Goal: Task Accomplishment & Management: Manage account settings

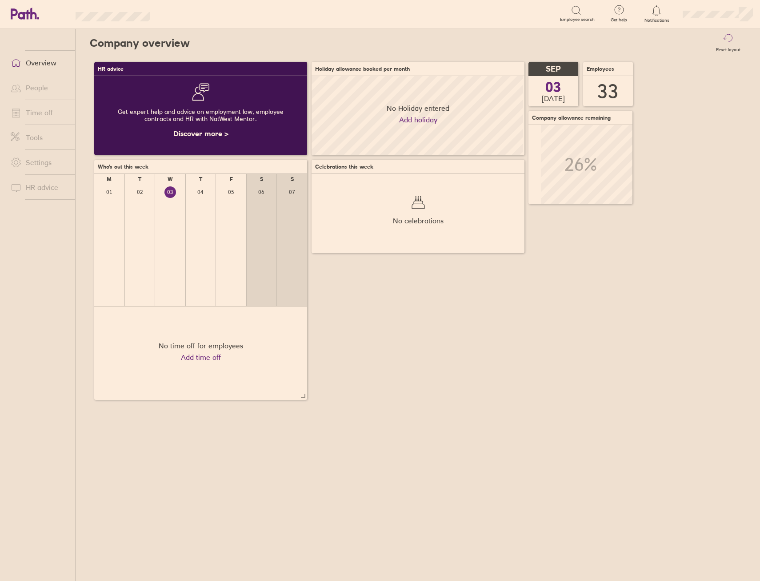
scroll to position [79, 213]
click at [36, 113] on link "Time off" at bounding box center [40, 113] width 72 height 18
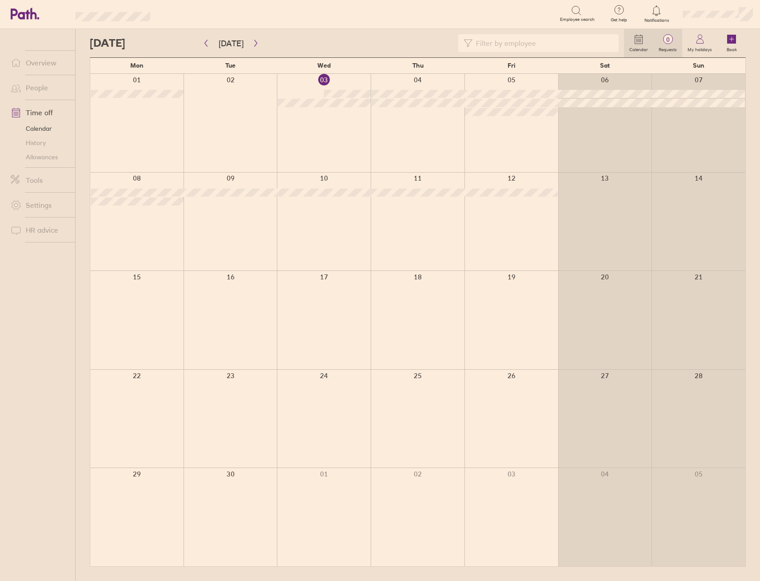
click at [676, 43] on span "0" at bounding box center [668, 39] width 29 height 7
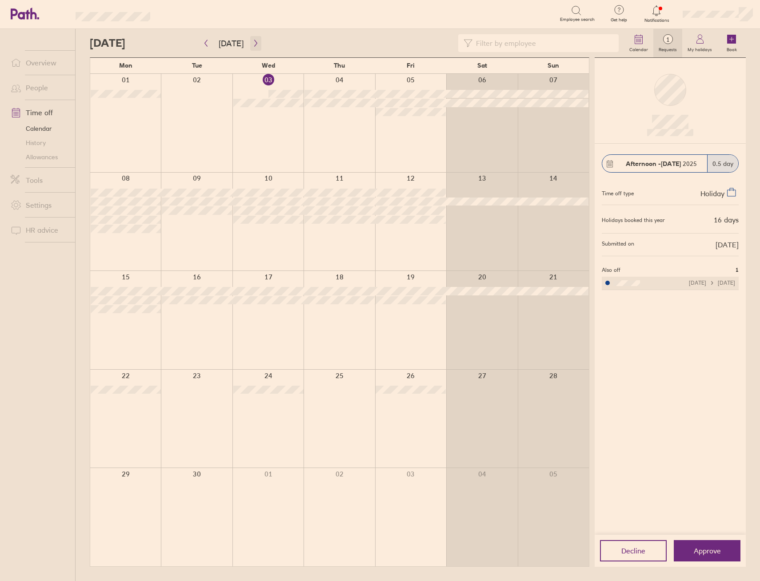
click at [257, 42] on button "button" at bounding box center [255, 43] width 11 height 15
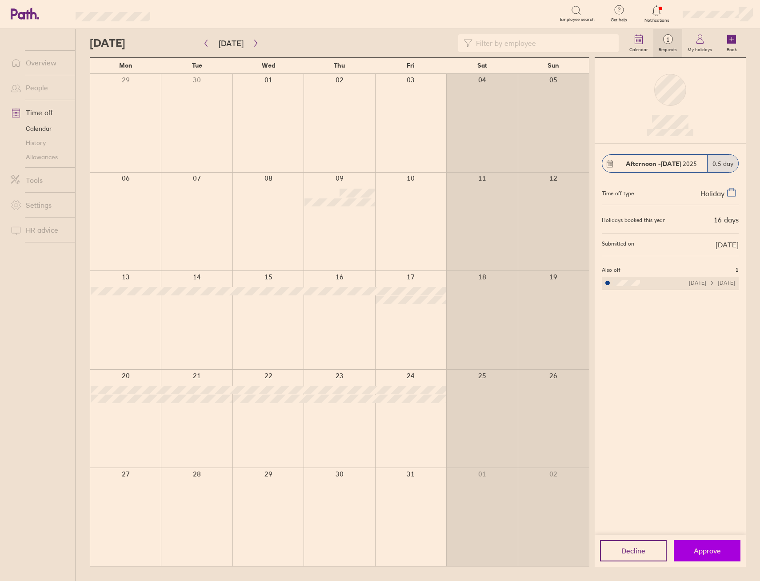
click at [700, 553] on span "Approve" at bounding box center [707, 550] width 27 height 8
